Goal: Transaction & Acquisition: Purchase product/service

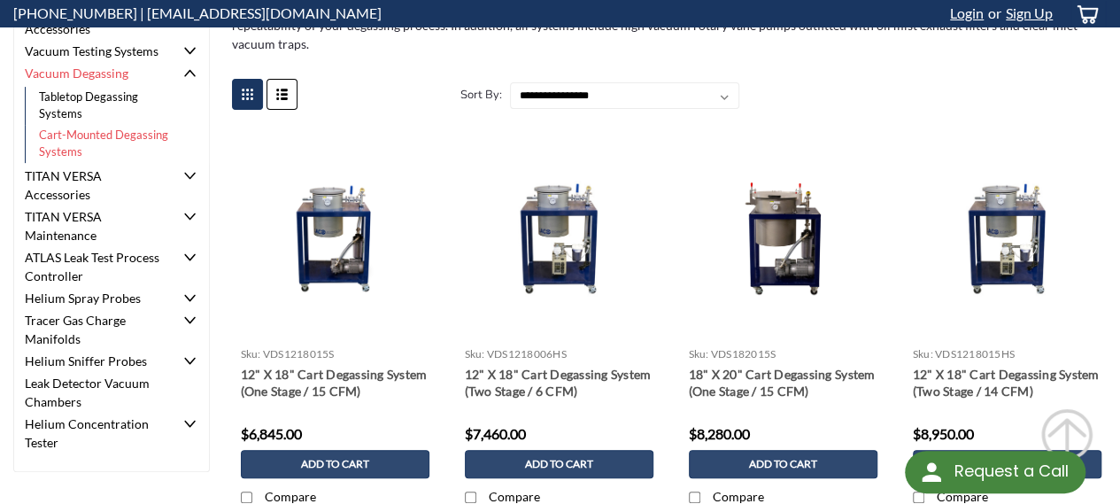
scroll to position [266, 0]
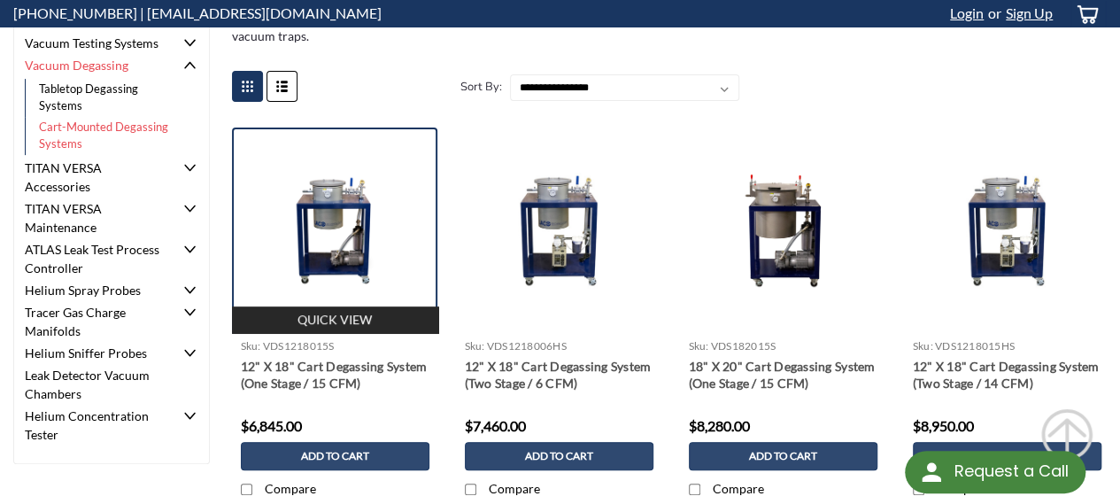
click at [328, 197] on img at bounding box center [335, 231] width 206 height 116
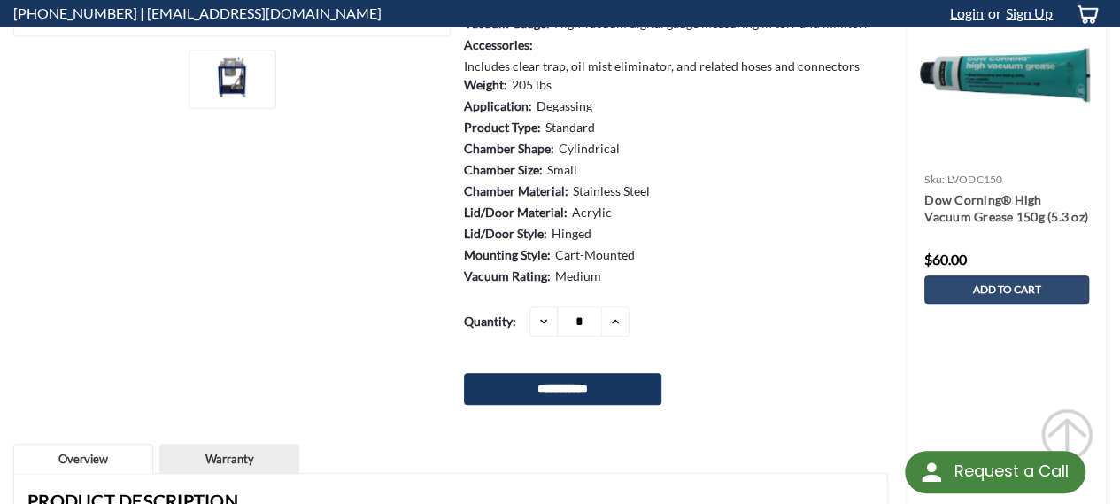
scroll to position [620, 0]
